Goal: Use online tool/utility: Use online tool/utility

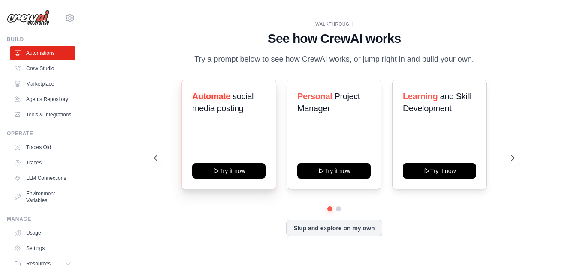
click at [229, 150] on div "Automate social media posting Try it now" at bounding box center [228, 135] width 95 height 110
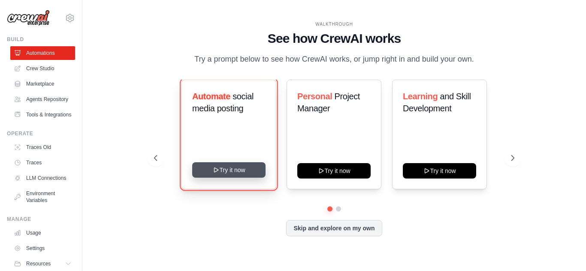
click at [229, 173] on button "Try it now" at bounding box center [228, 170] width 73 height 15
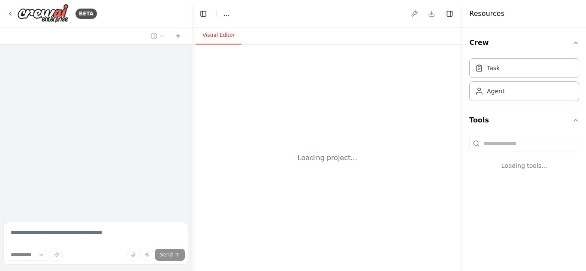
select select "****"
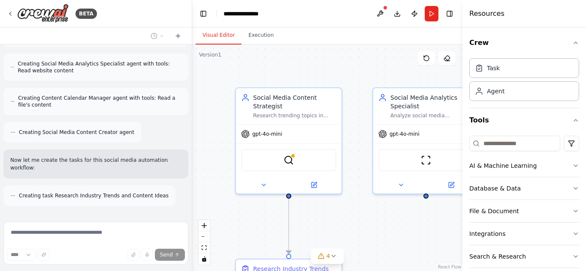
scroll to position [481, 0]
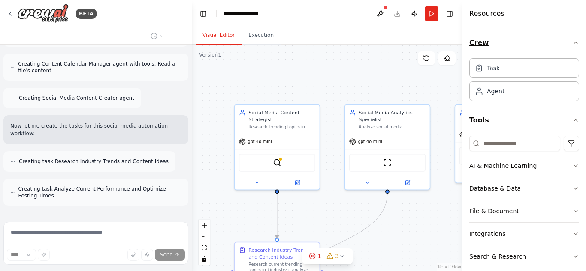
click at [572, 44] on icon "button" at bounding box center [575, 42] width 7 height 7
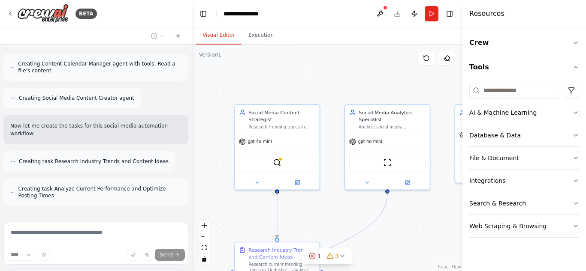
click at [578, 70] on icon "button" at bounding box center [575, 67] width 7 height 7
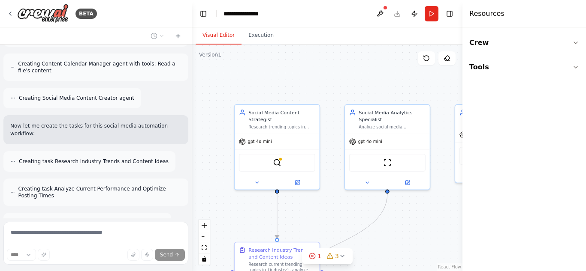
scroll to position [508, 0]
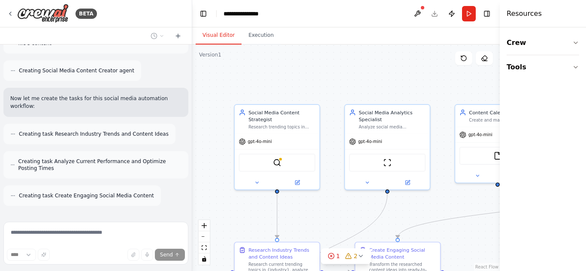
drag, startPoint x: 464, startPoint y: 197, endPoint x: 543, endPoint y: 188, distance: 79.4
click at [543, 188] on div "Resources Crew Tools" at bounding box center [543, 135] width 86 height 271
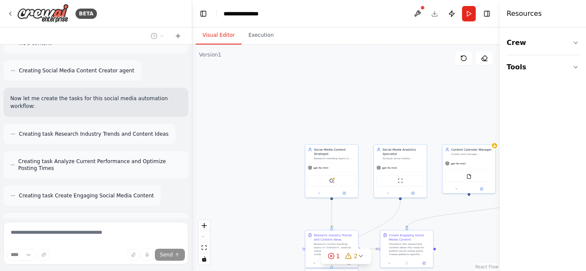
scroll to position [543, 0]
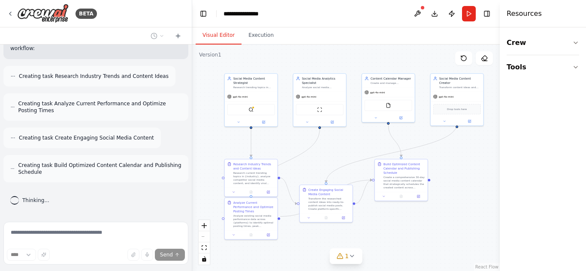
drag, startPoint x: 348, startPoint y: 135, endPoint x: 267, endPoint y: 64, distance: 107.6
click at [267, 64] on div ".deletable-edge-delete-btn { width: 20px; height: 20px; border: 0px solid #ffff…" at bounding box center [346, 158] width 308 height 227
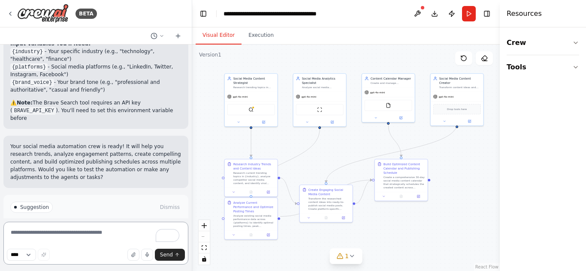
scroll to position [1044, 0]
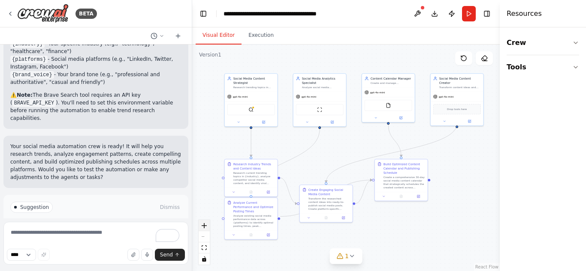
click at [203, 223] on button "zoom in" at bounding box center [204, 225] width 11 height 11
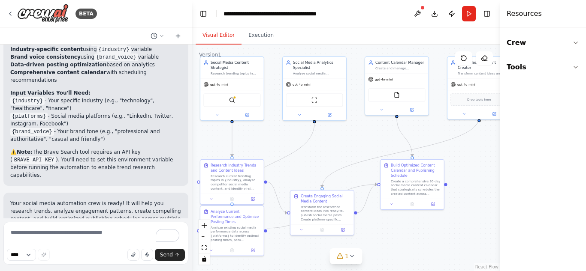
scroll to position [988, 0]
